Goal: Navigation & Orientation: Understand site structure

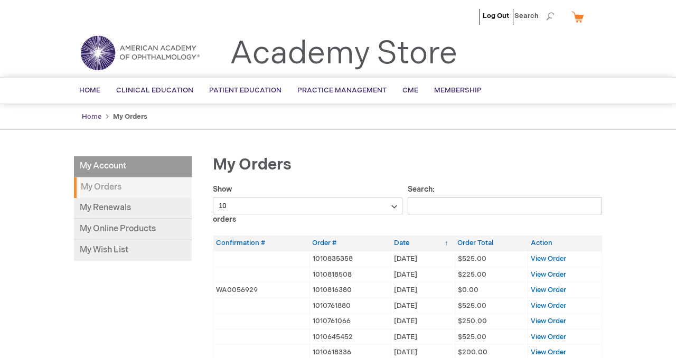
click at [90, 117] on link "Home" at bounding box center [92, 117] width 20 height 8
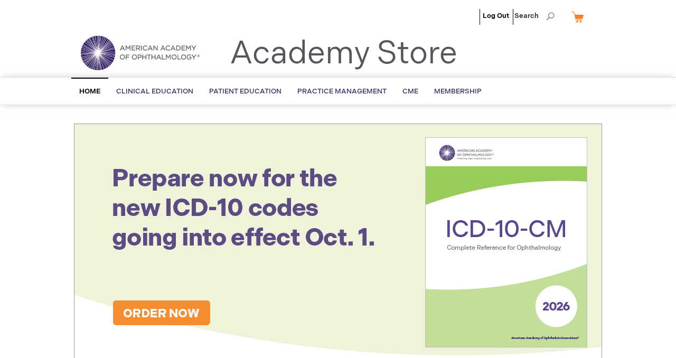
click at [580, 20] on link "My Cart" at bounding box center [582, 16] width 25 height 18
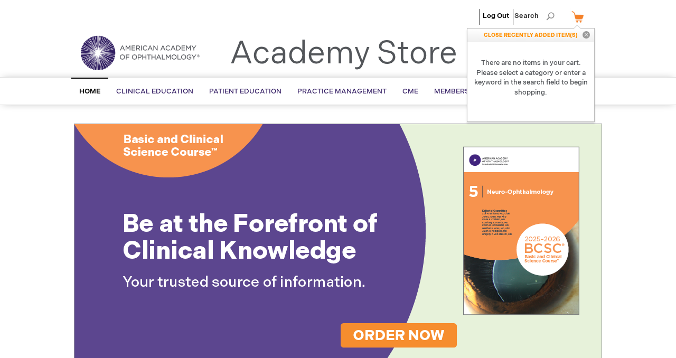
click at [285, 23] on ul "Log Out Search" at bounding box center [338, 18] width 544 height 37
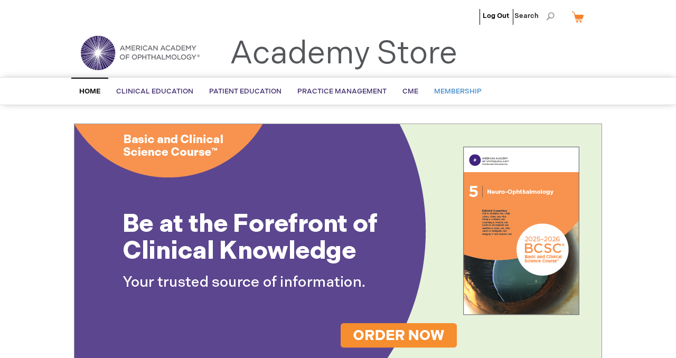
click at [463, 93] on span "Membership" at bounding box center [458, 91] width 48 height 8
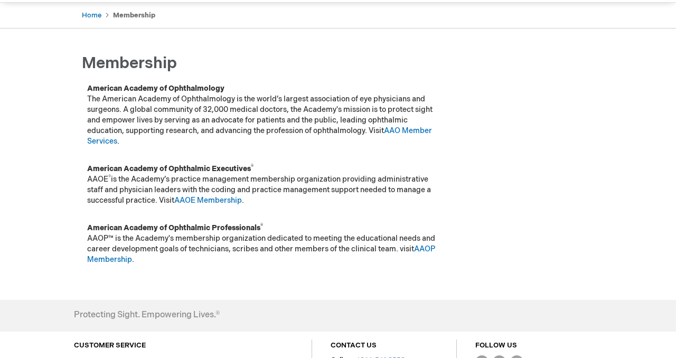
scroll to position [212, 0]
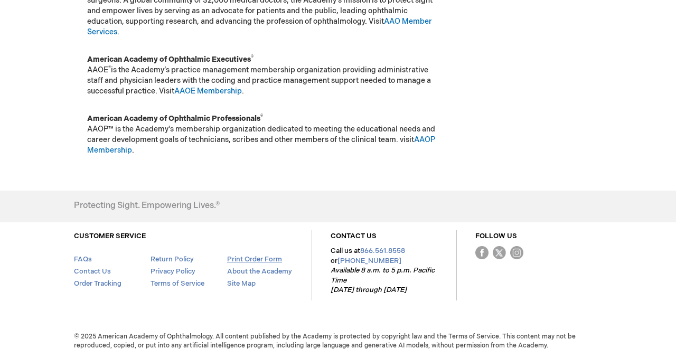
click at [250, 259] on link "Print Order Form" at bounding box center [254, 259] width 55 height 8
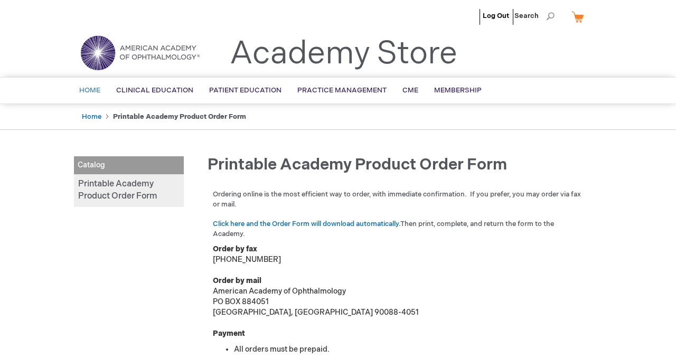
click at [88, 91] on span "Home" at bounding box center [89, 90] width 21 height 8
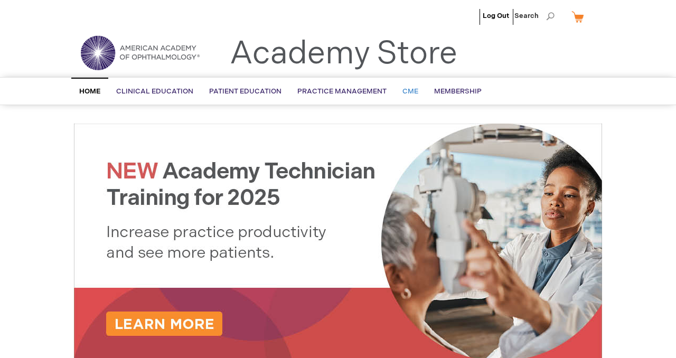
click at [408, 91] on span "CME" at bounding box center [411, 91] width 16 height 8
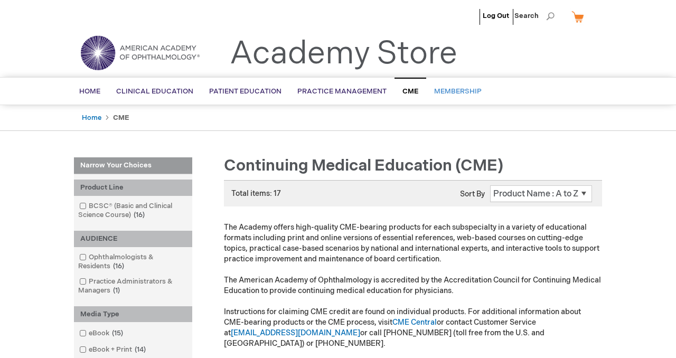
click at [452, 90] on span "Membership" at bounding box center [458, 91] width 48 height 8
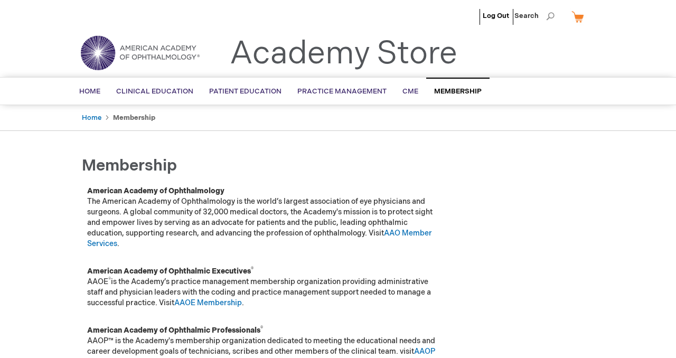
click at [118, 51] on img at bounding box center [140, 53] width 127 height 38
